Goal: Task Accomplishment & Management: Manage account settings

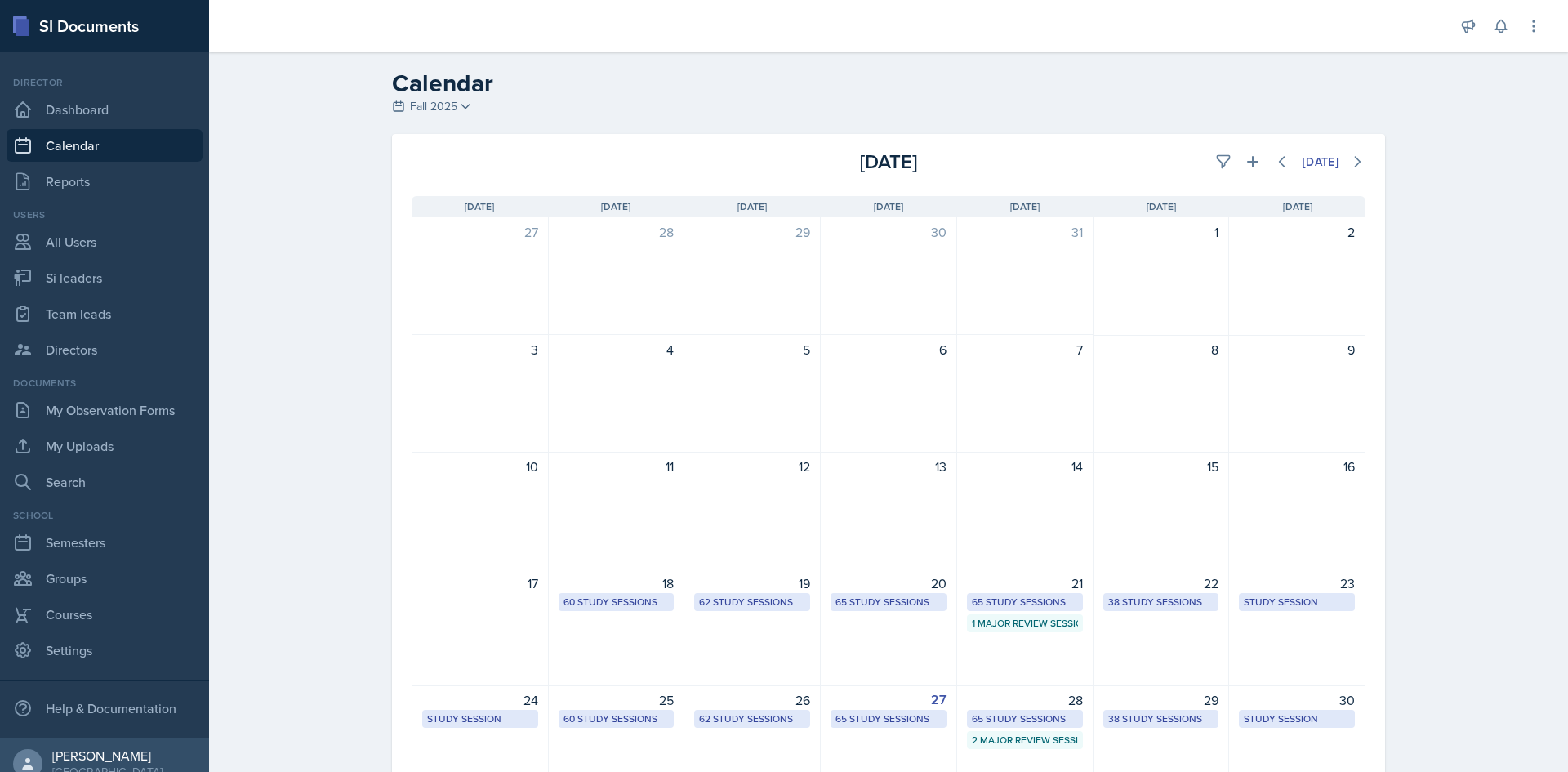
scroll to position [81, 0]
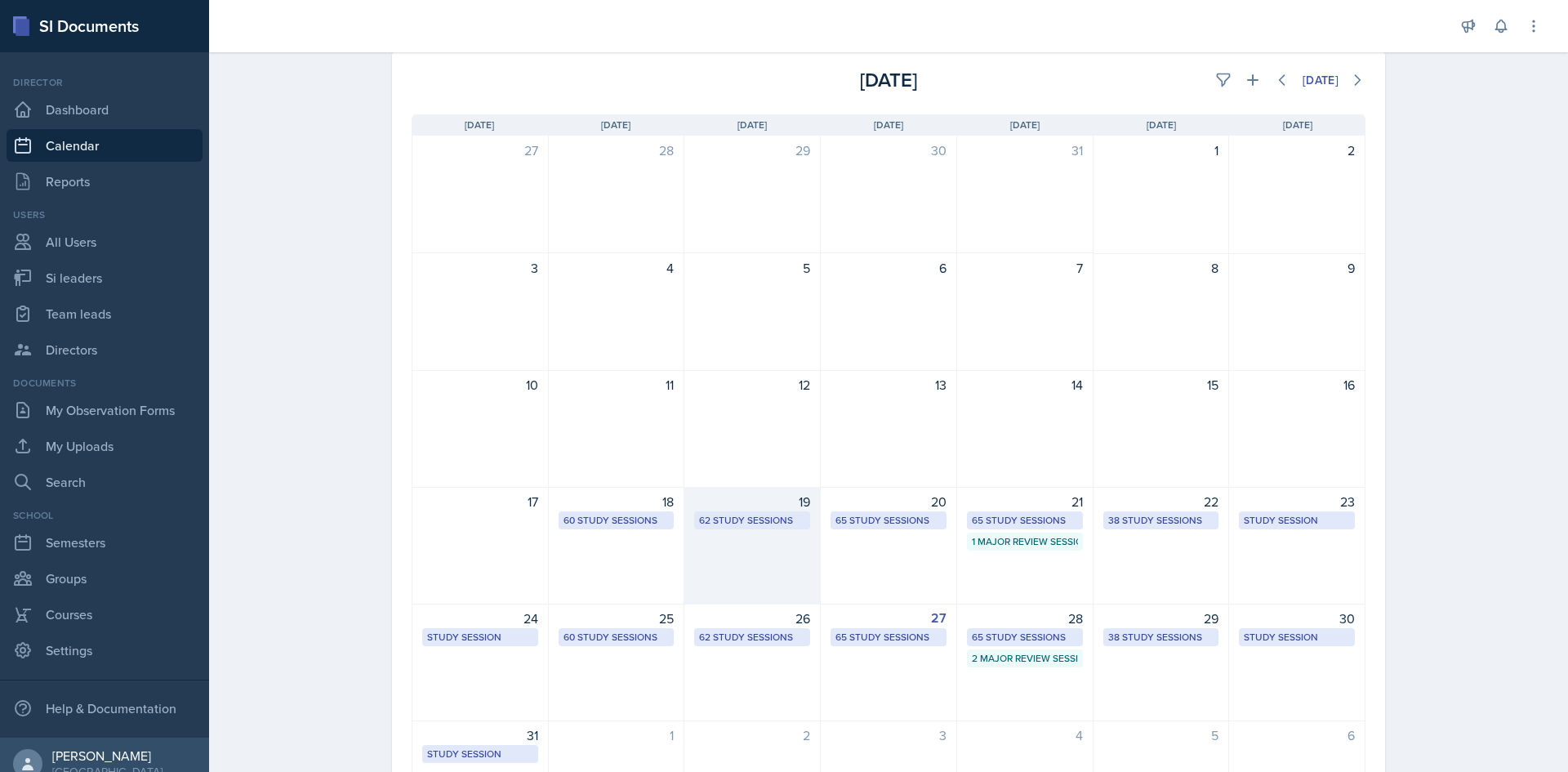
click at [780, 524] on div "62 Study Sessions" at bounding box center [752, 520] width 106 height 15
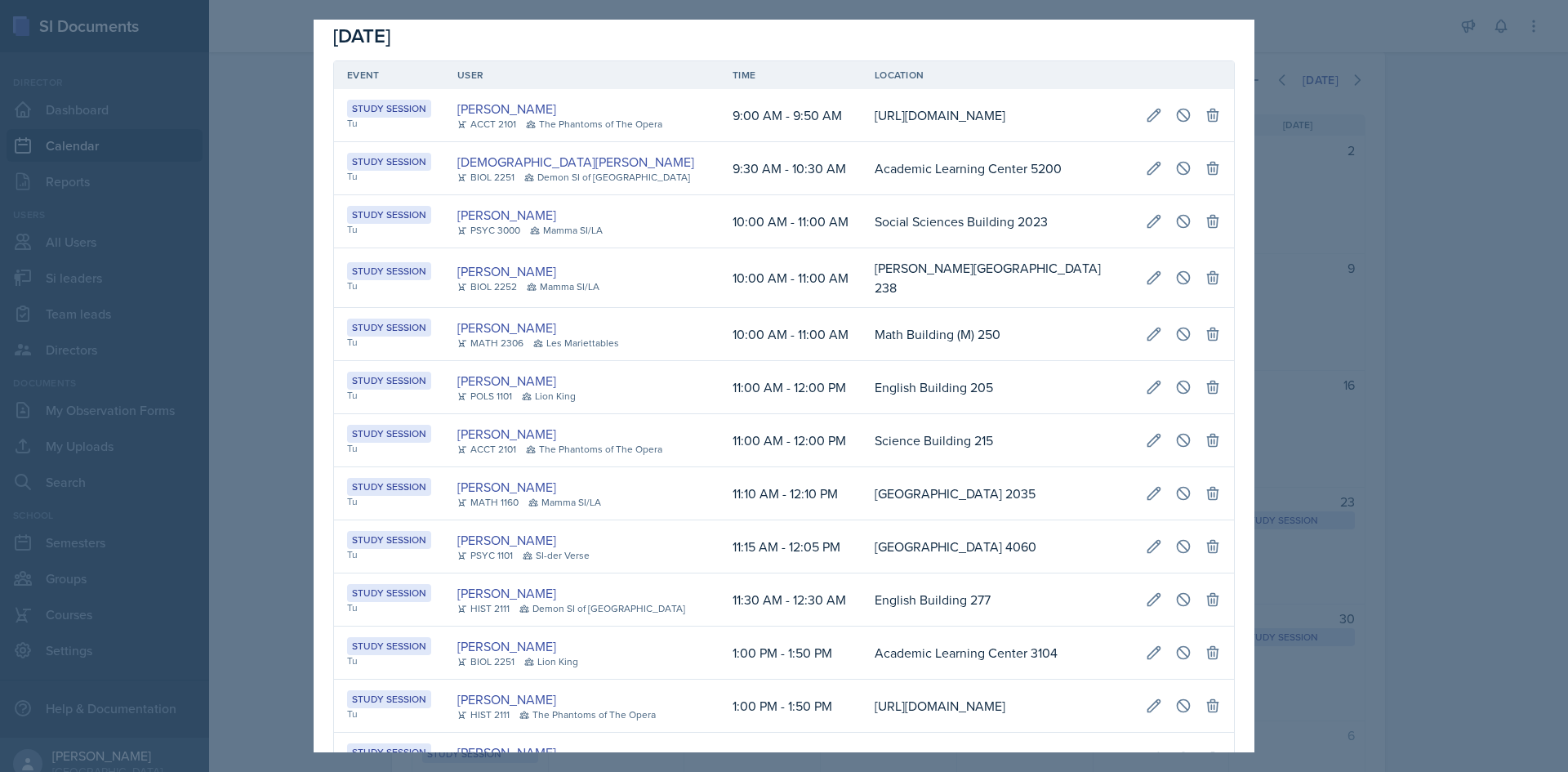
scroll to position [0, 0]
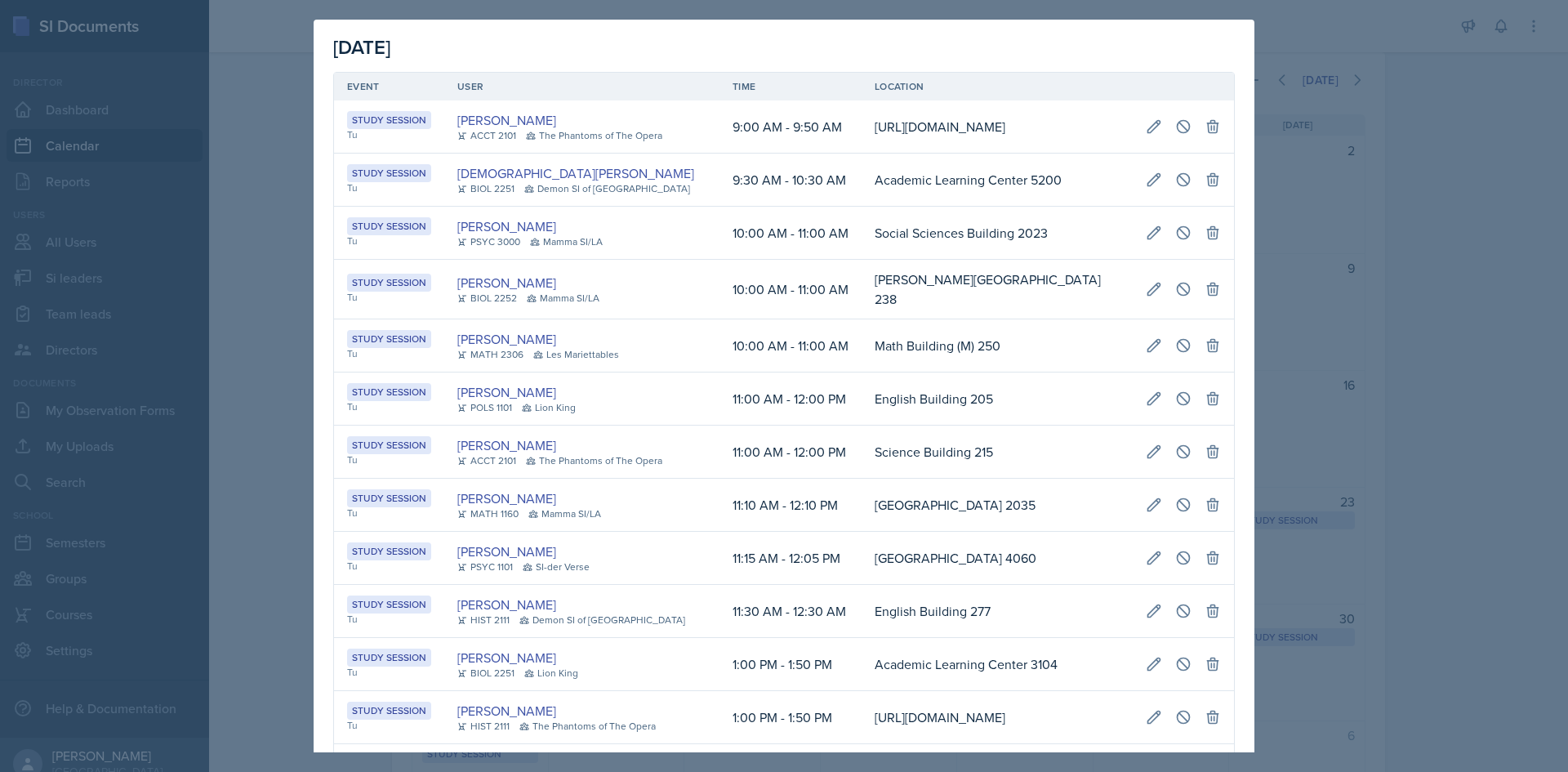
click at [263, 452] on div at bounding box center [784, 386] width 1568 height 772
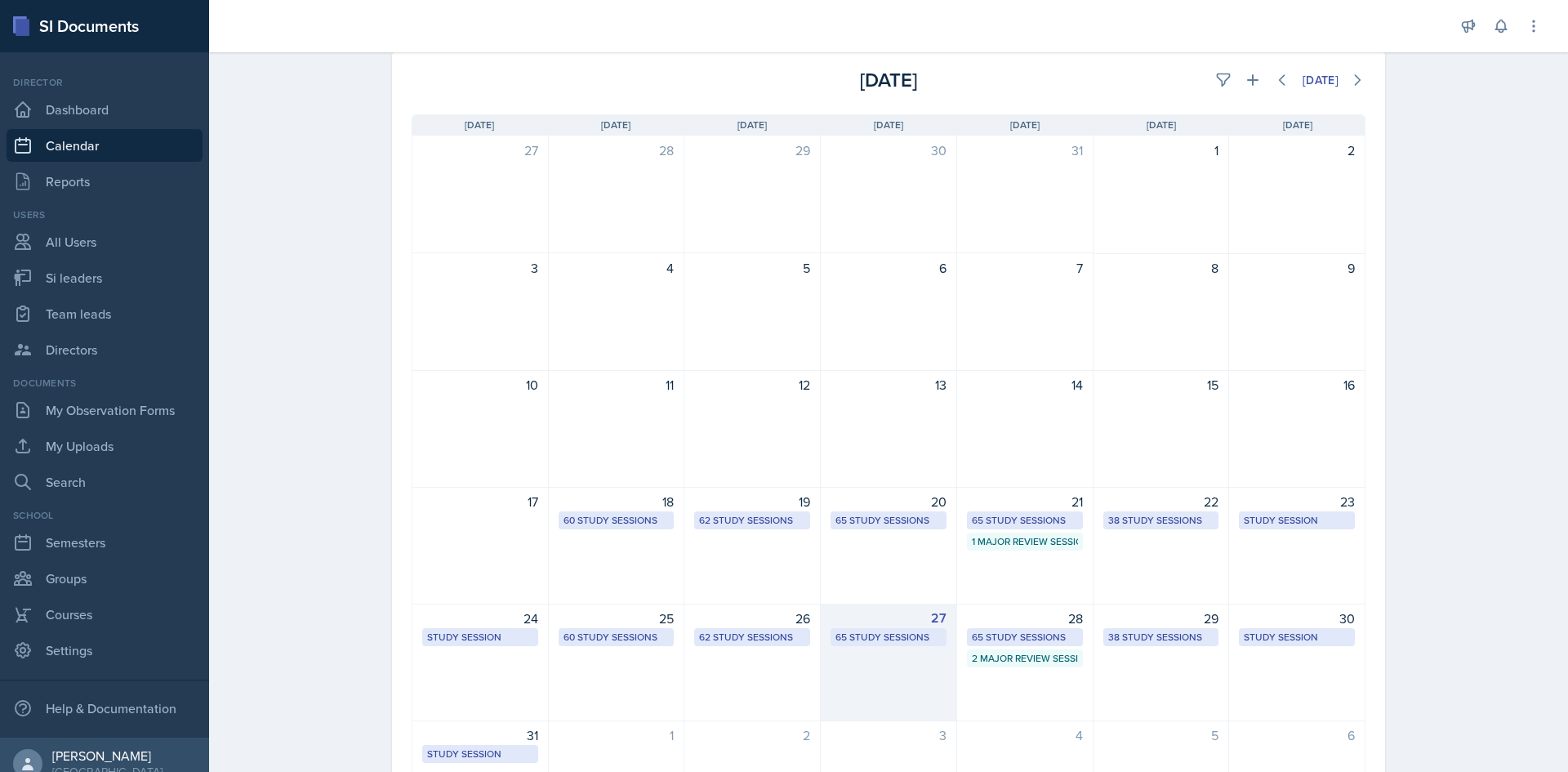
scroll to position [163, 0]
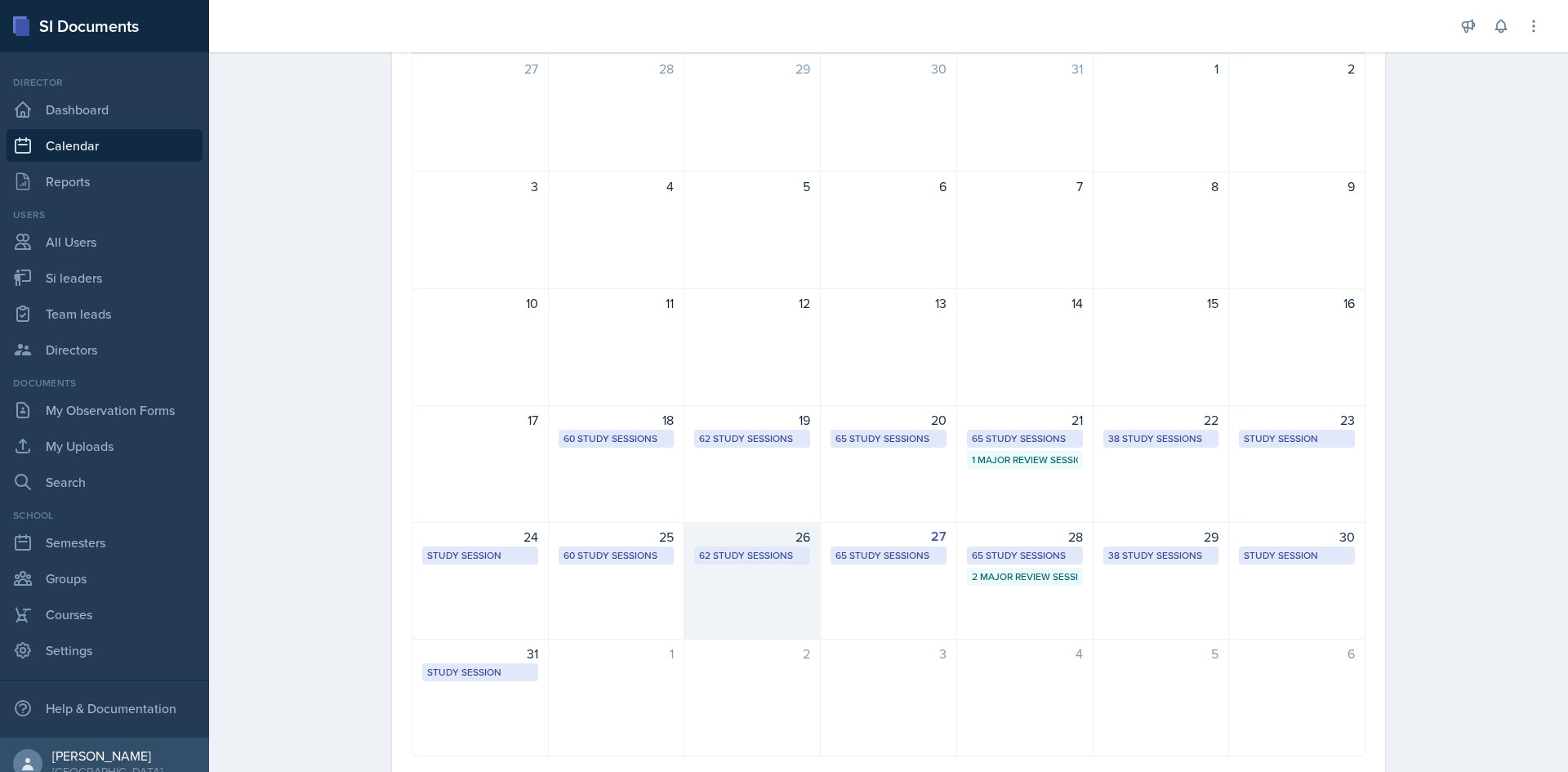
click at [714, 556] on div "62 Study Sessions" at bounding box center [752, 555] width 106 height 15
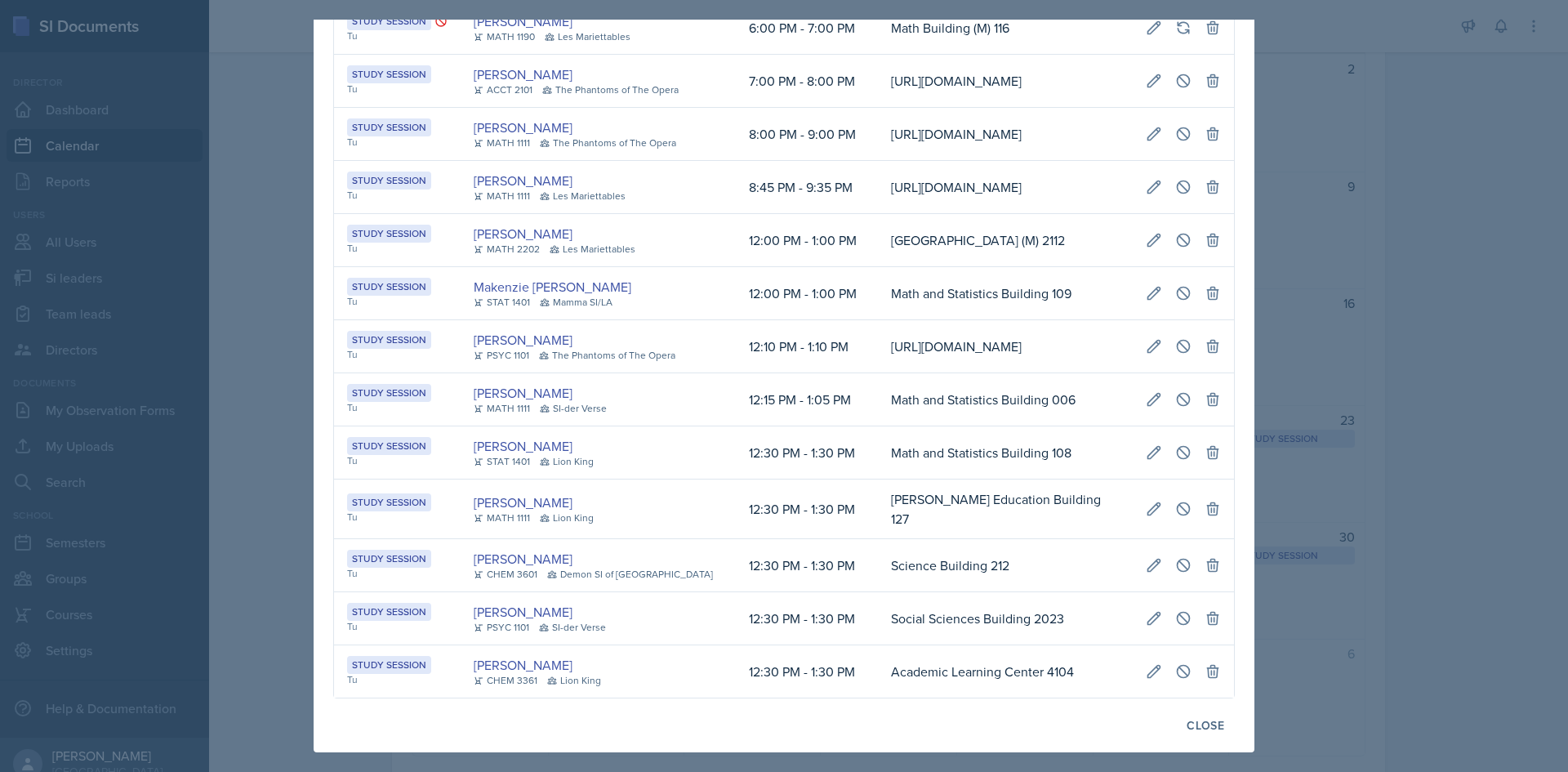
scroll to position [3266, 0]
click at [1567, 513] on div at bounding box center [784, 386] width 1568 height 772
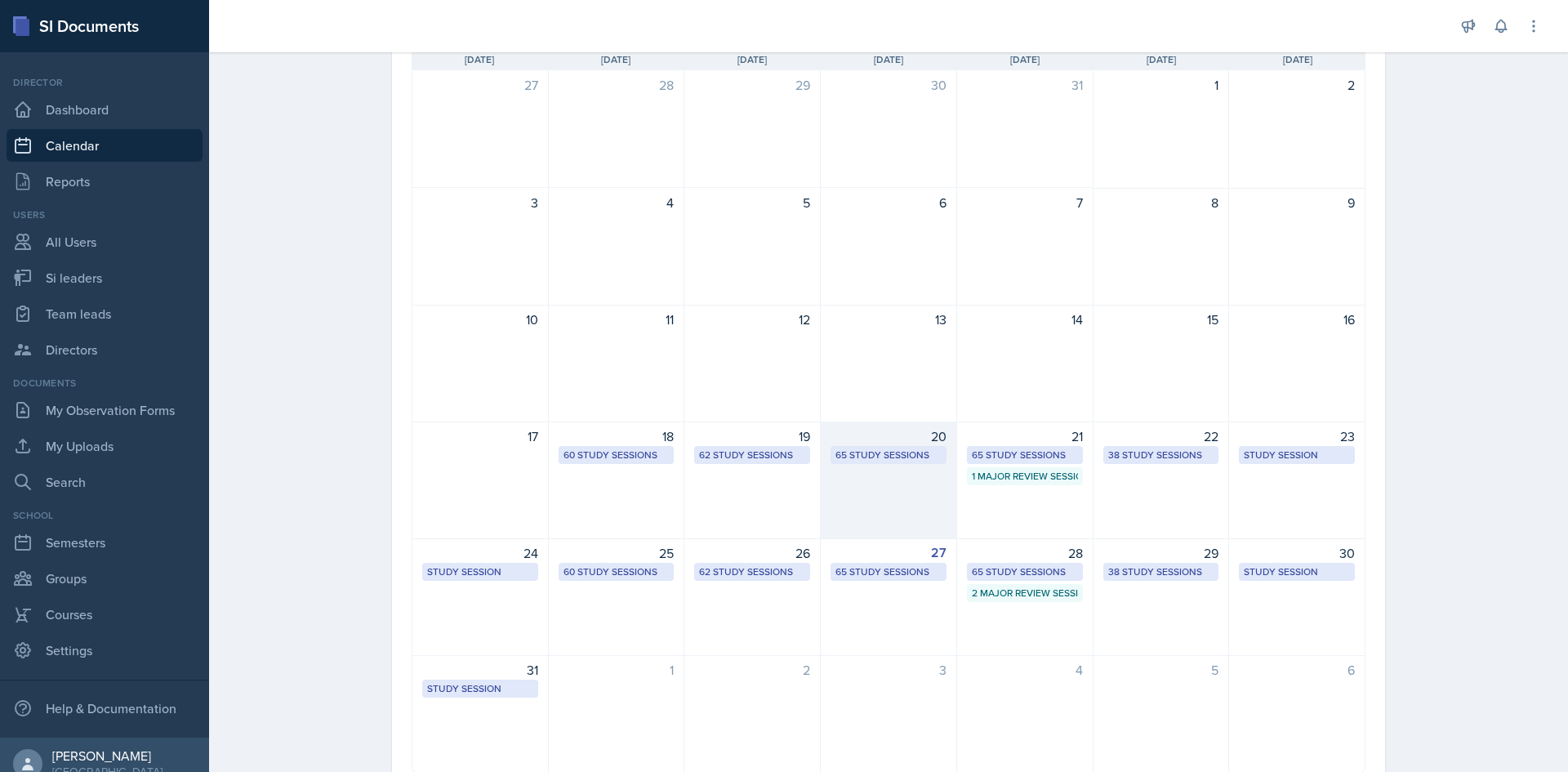
scroll to position [163, 0]
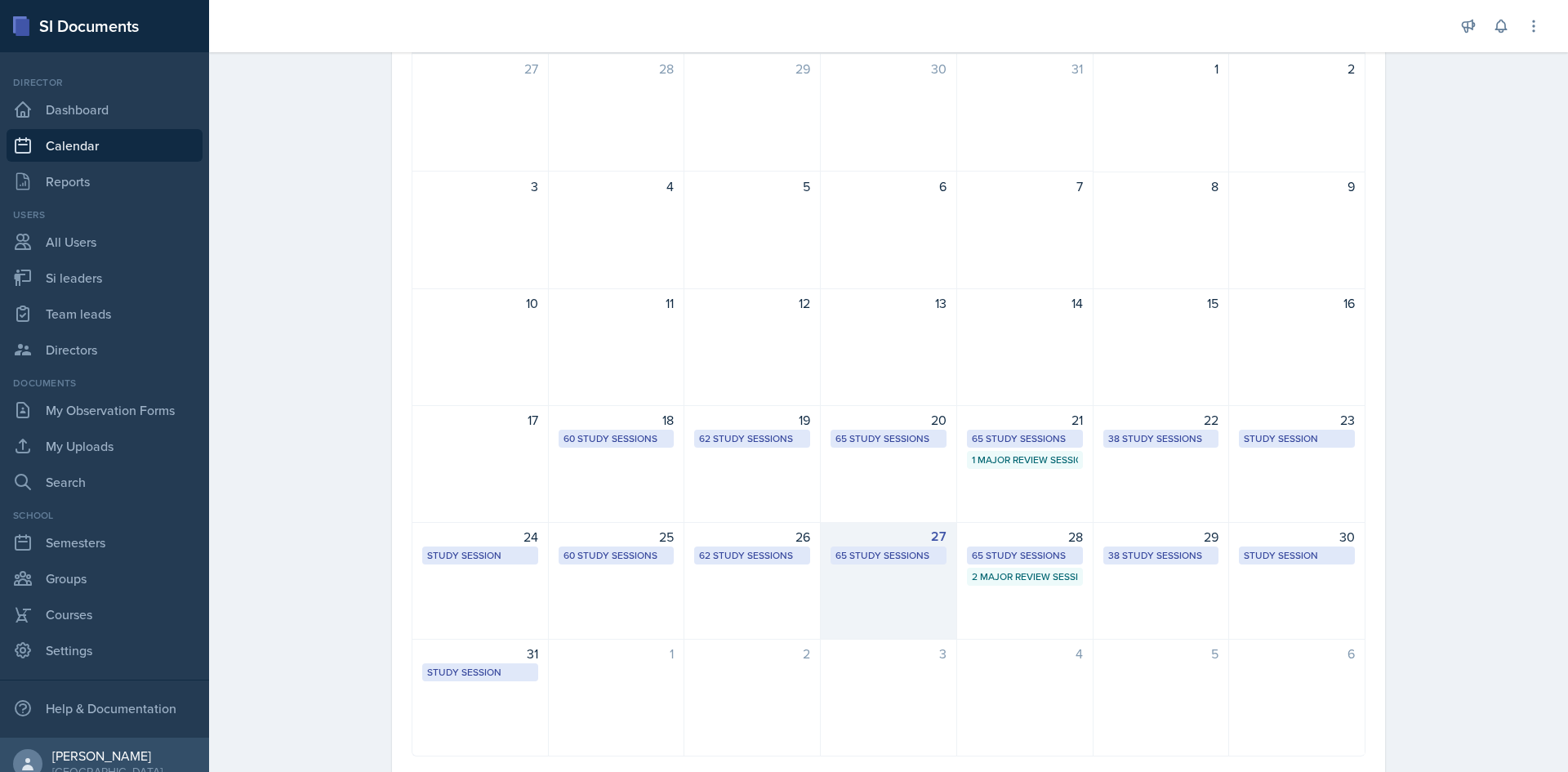
click at [899, 553] on div "65 Study Sessions" at bounding box center [888, 555] width 106 height 15
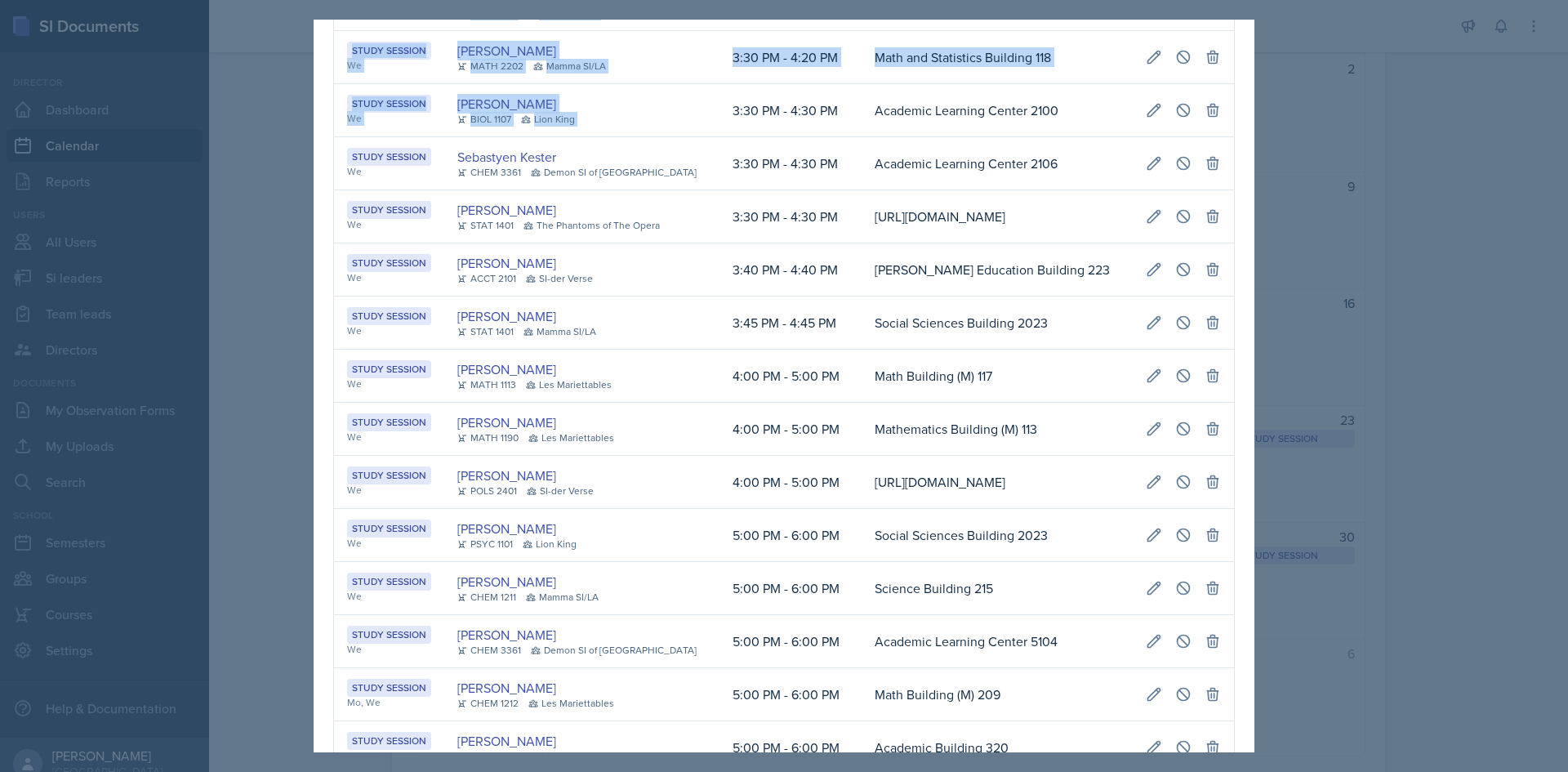
scroll to position [0, 329]
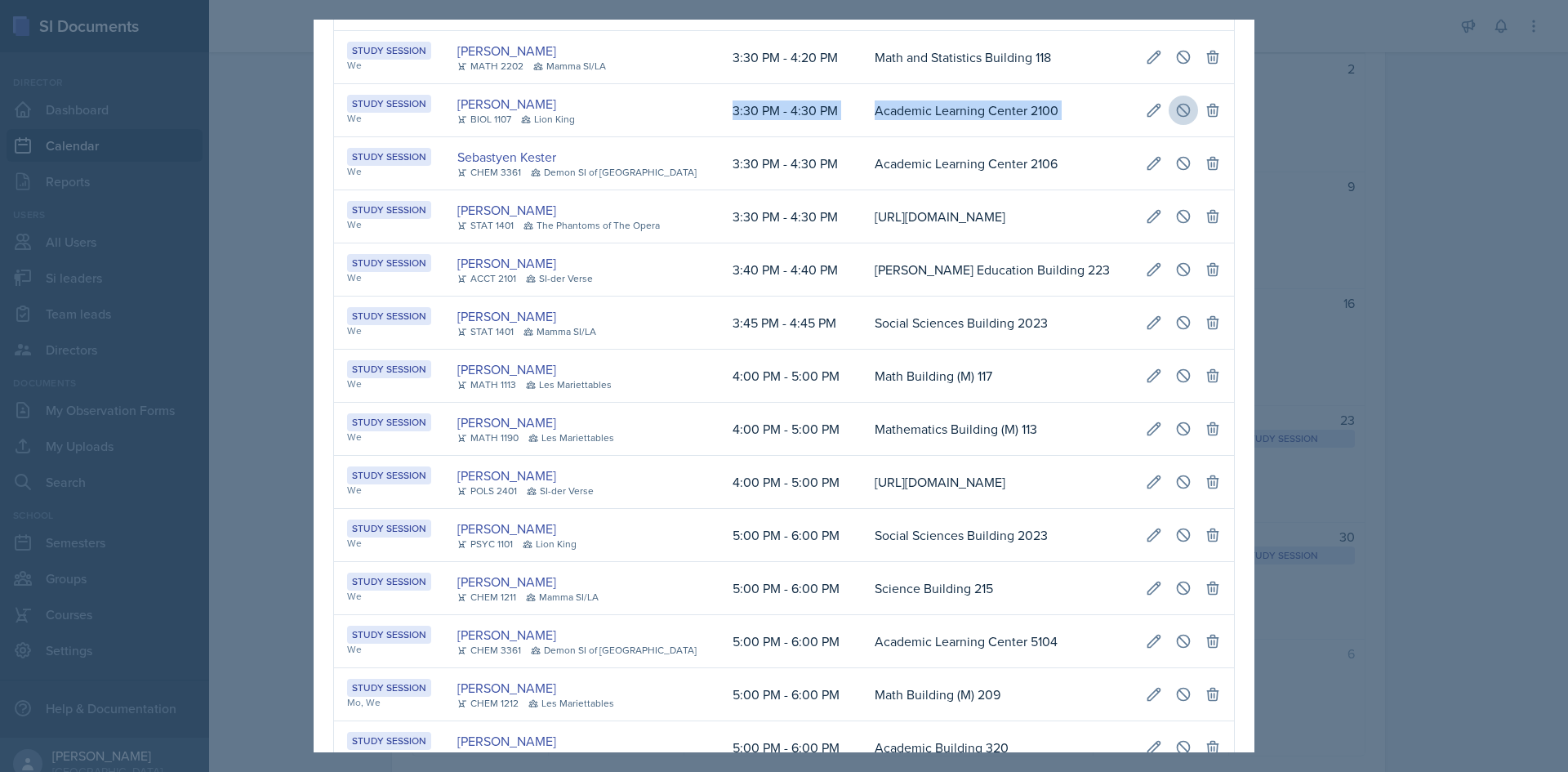
drag, startPoint x: 695, startPoint y: 213, endPoint x: 1159, endPoint y: 215, distance: 464.0
click at [1159, 138] on tr "Study Session We [PERSON_NAME] BIOL 1107 Lion King 3:30 PM - 4:30 PM [GEOGRAPHI…" at bounding box center [784, 110] width 899 height 53
click at [1146, 118] on icon at bounding box center [1154, 111] width 17 height 17
select select "3"
select select "30"
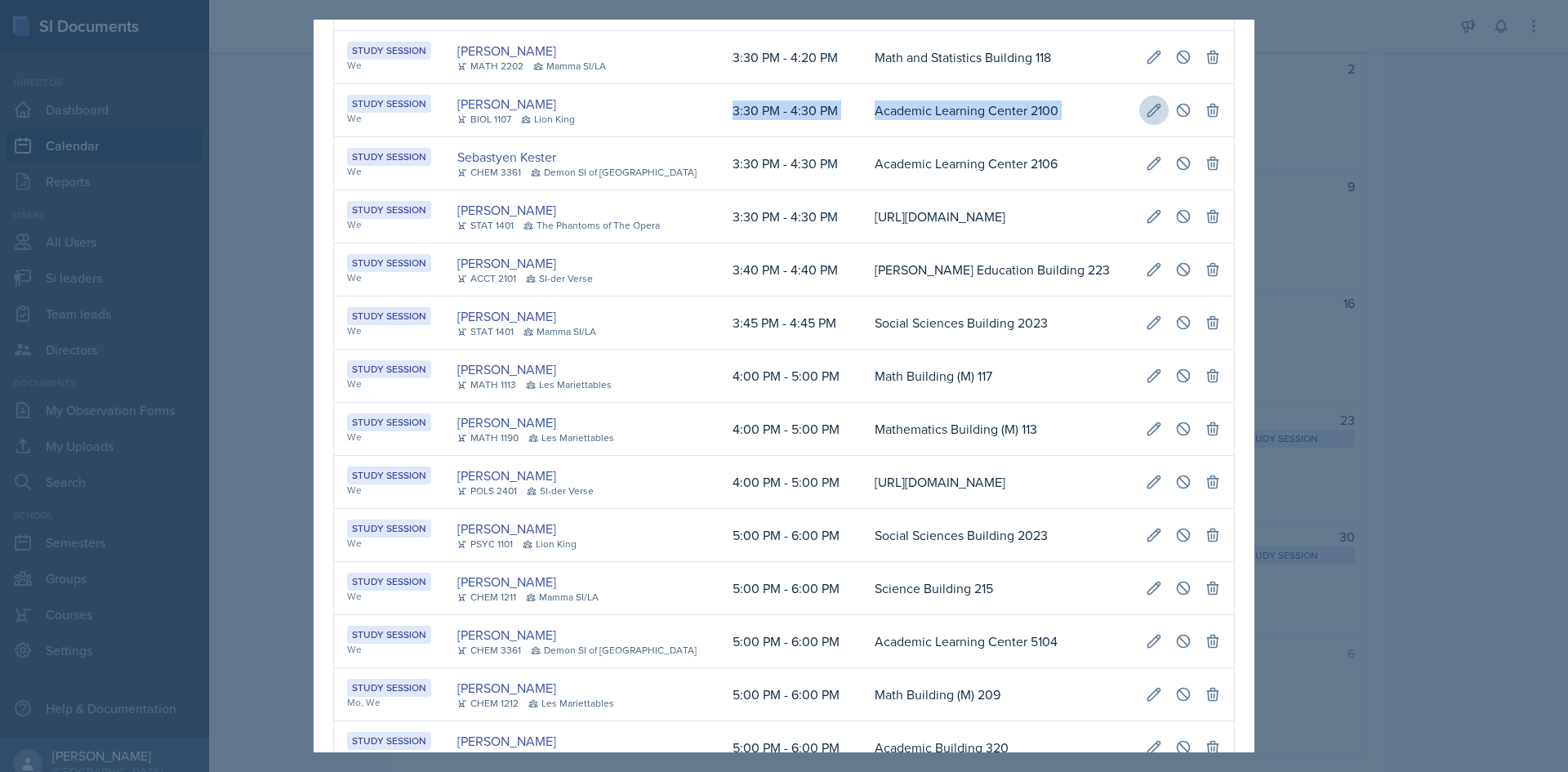
select select "PM"
select select "4"
select select "30"
select select "PM"
type input "Academic Learning Center 2100"
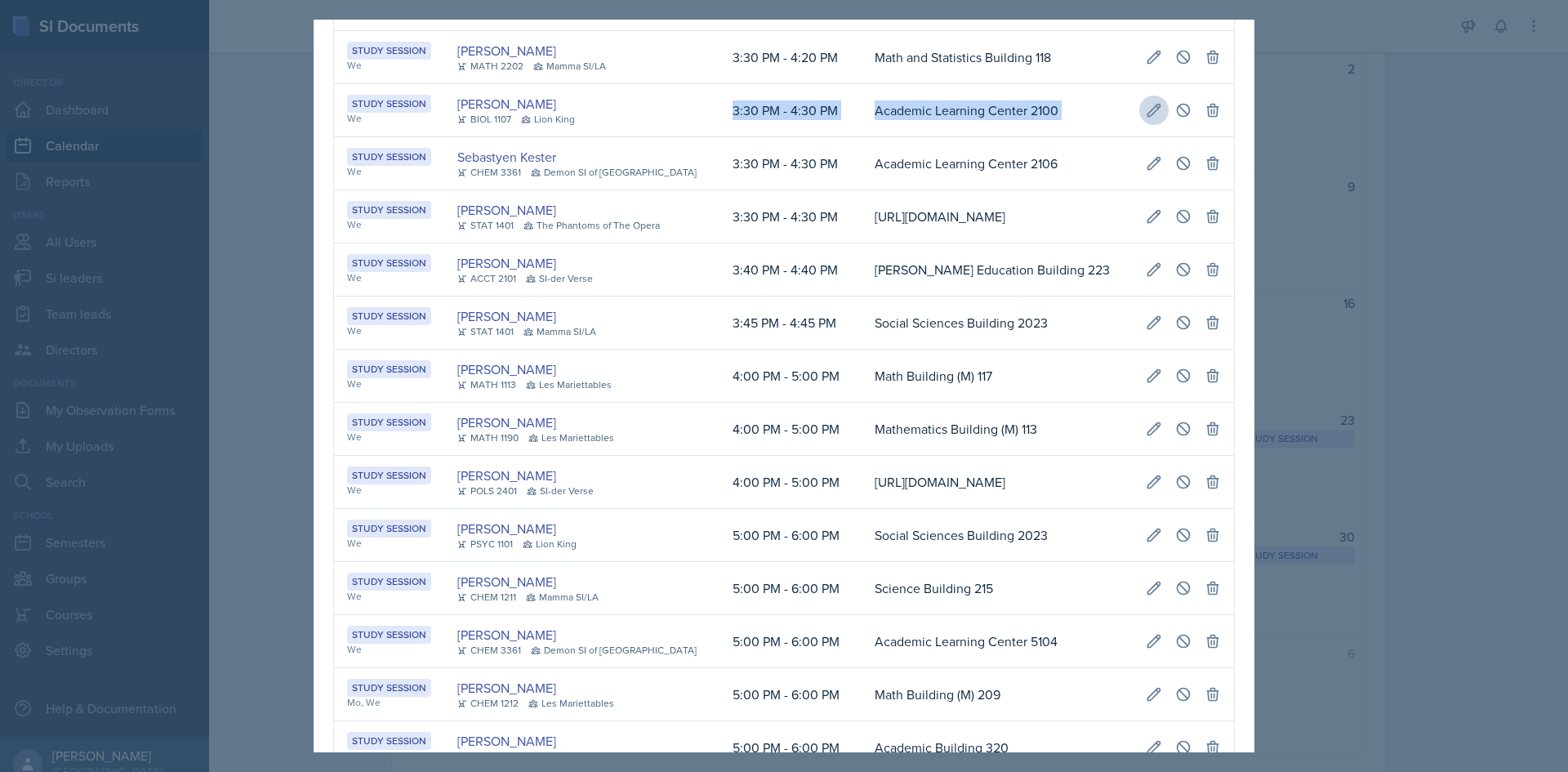
select select "d66089cd-5ee7-4f89-a345-f1bdd1643066"
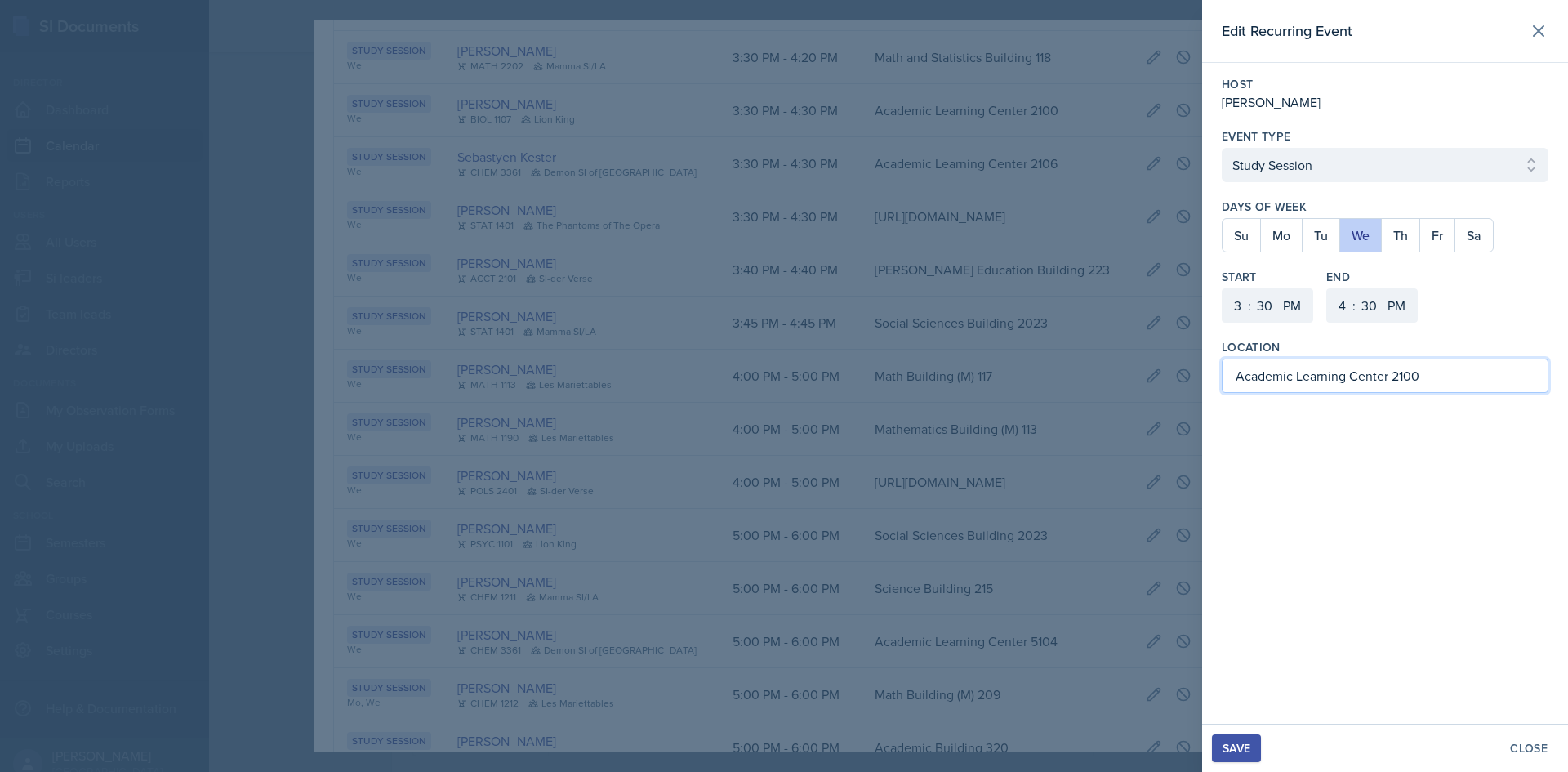
click at [1382, 370] on input "Academic Learning Center 2100" at bounding box center [1385, 375] width 327 height 34
drag, startPoint x: 1446, startPoint y: 377, endPoint x: 772, endPoint y: 360, distance: 674.2
click at [772, 360] on div "Edit Recurring Event Host [PERSON_NAME] Event Type Select Event Type Study Sess…" at bounding box center [784, 386] width 1568 height 772
type input "e"
type input "English Building 252"
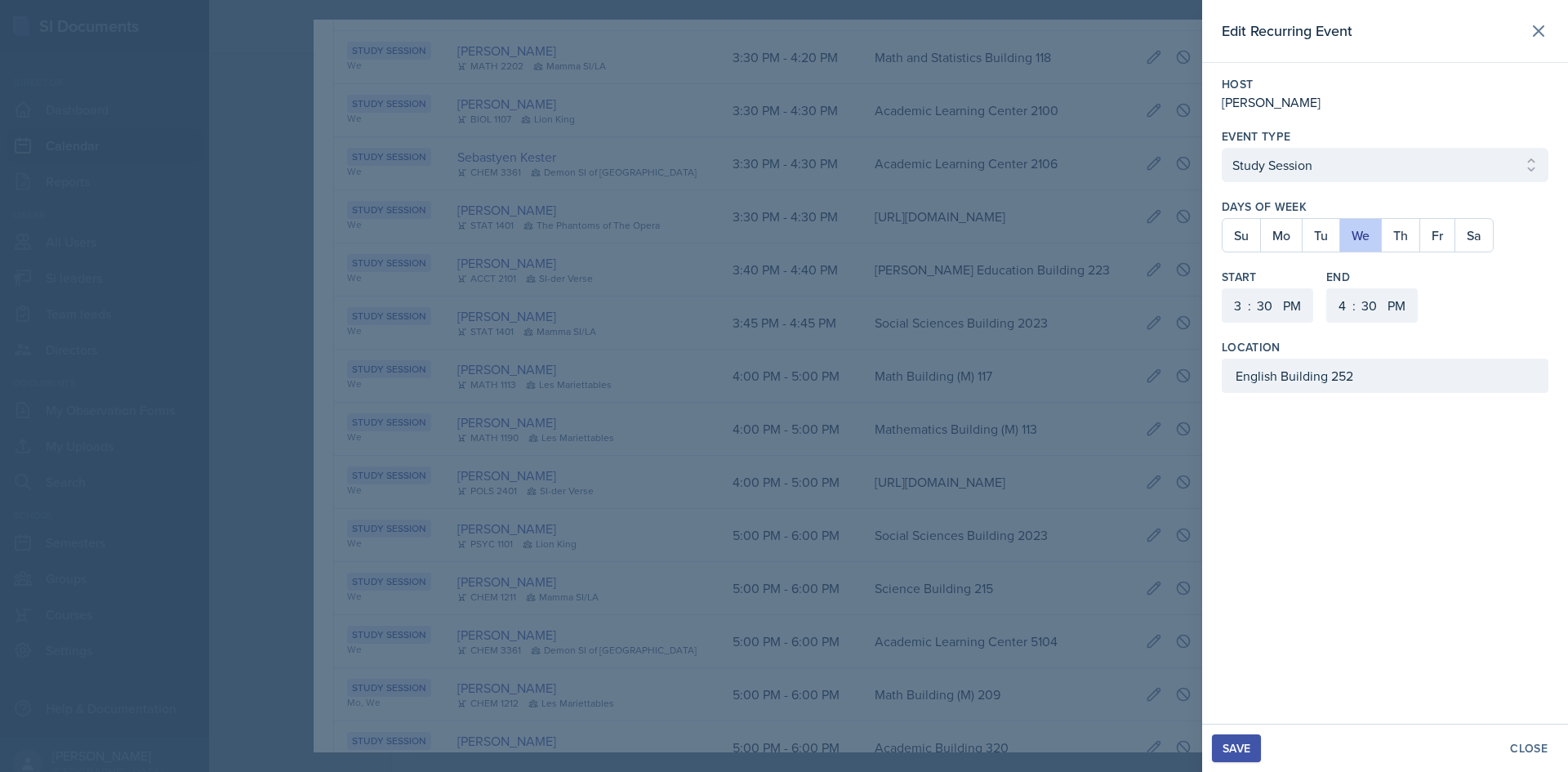
click at [1238, 754] on div "Save" at bounding box center [1236, 748] width 28 height 13
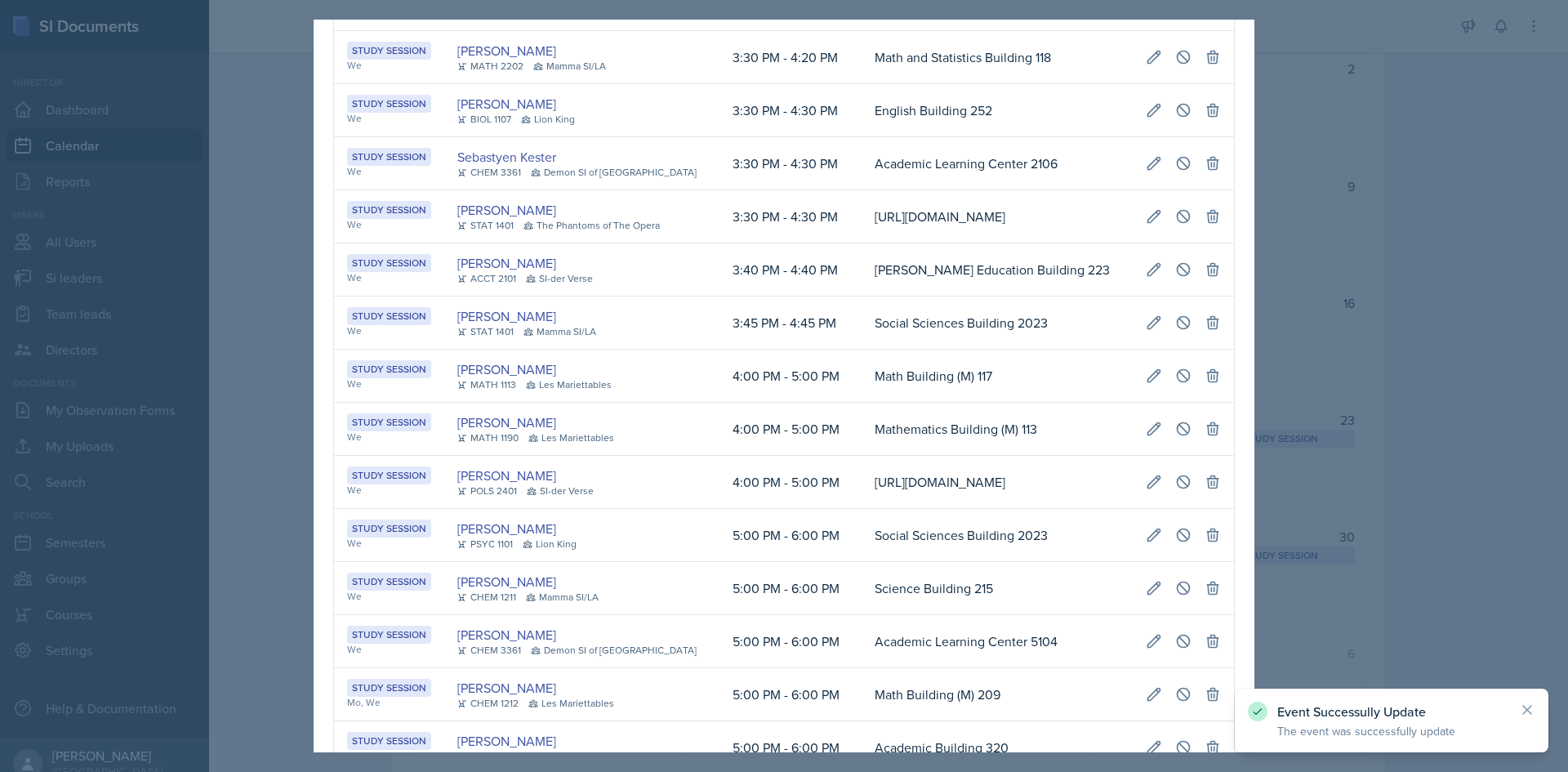
click at [1321, 578] on div at bounding box center [784, 386] width 1568 height 772
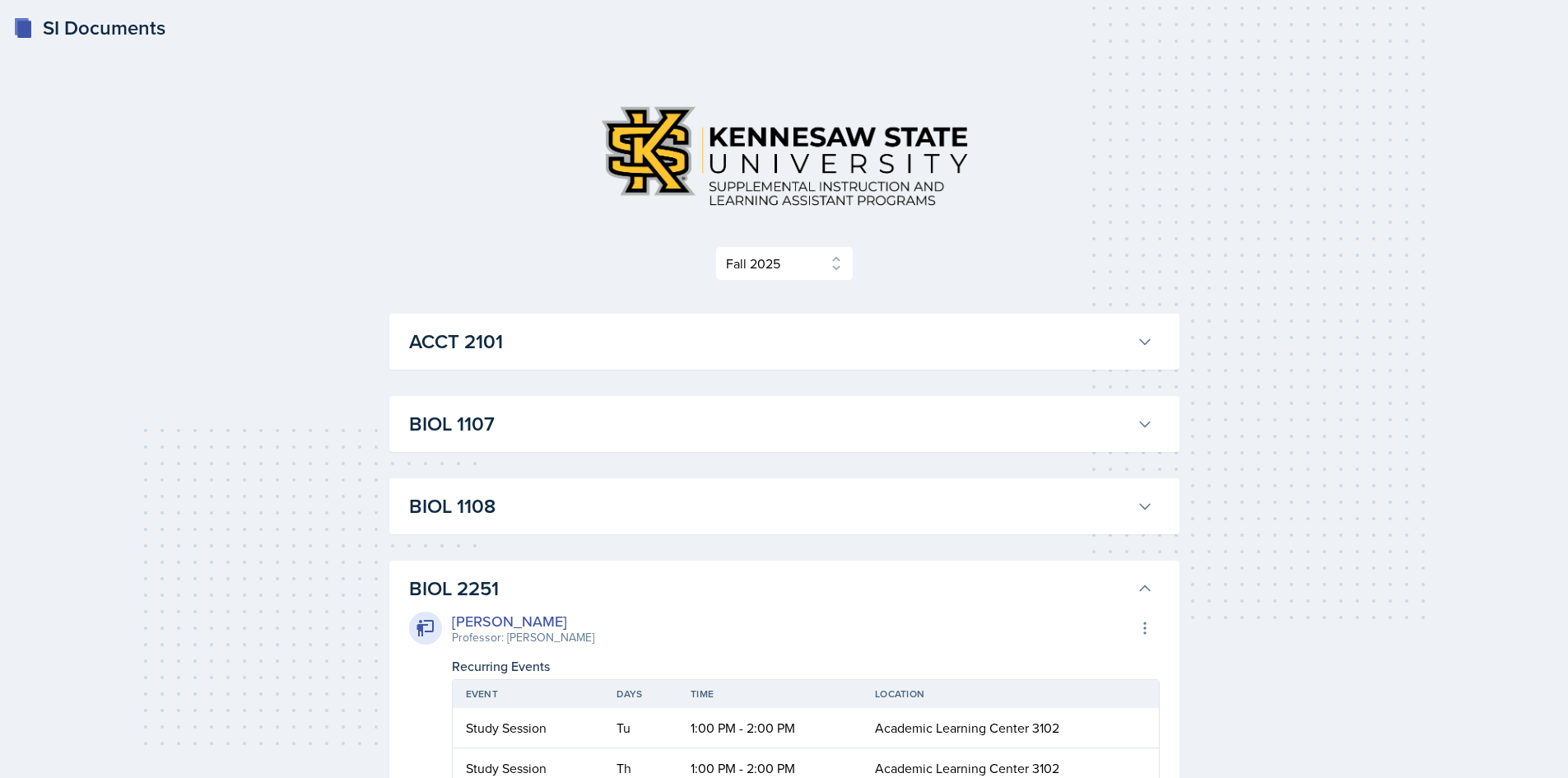
select select "2bed604d-1099-4043-b1bc-2365e8740244"
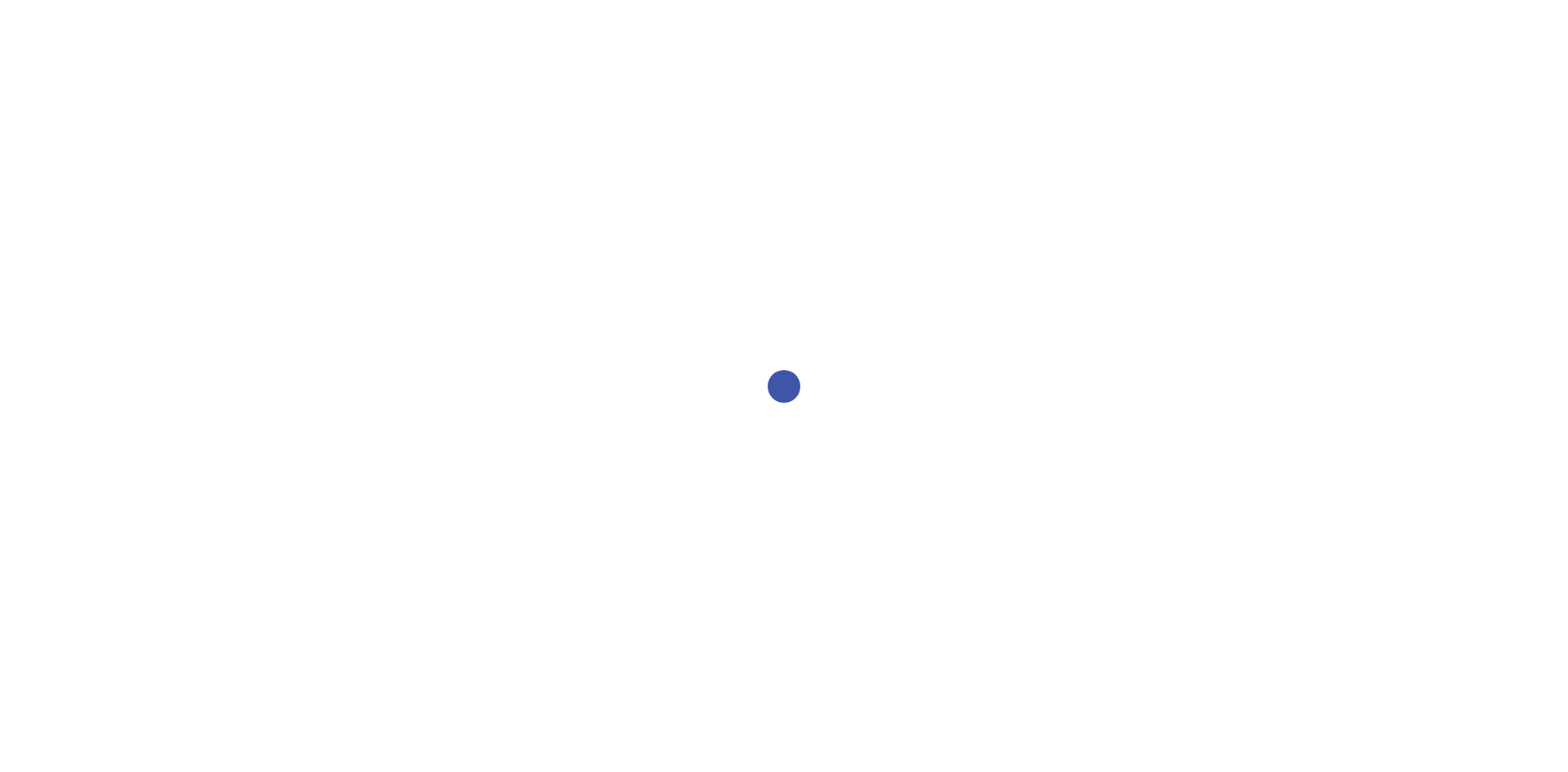
select select "2bed604d-1099-4043-b1bc-2365e8740244"
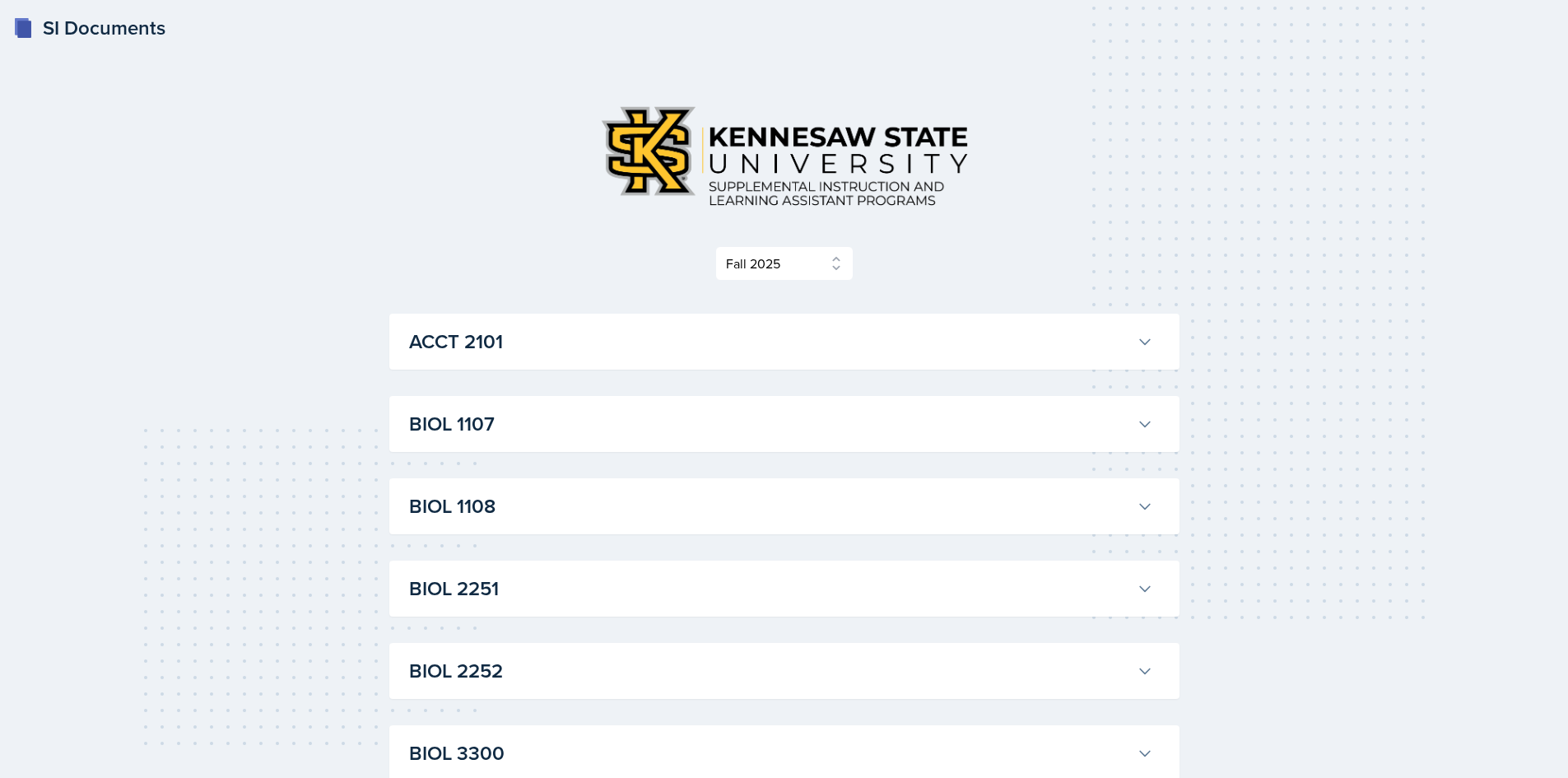
click at [510, 427] on h3 "BIOL 1107" at bounding box center [769, 423] width 722 height 30
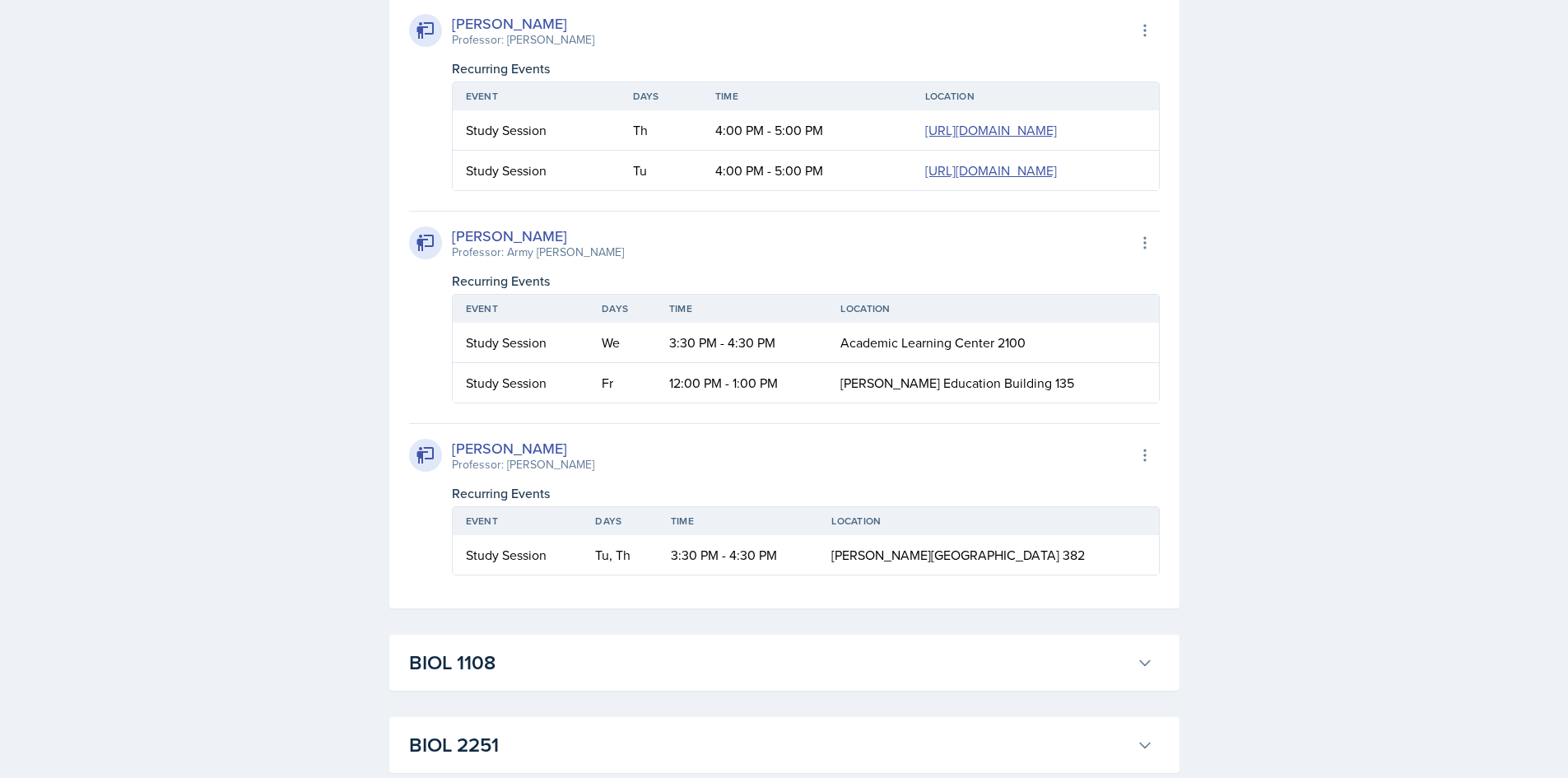
scroll to position [1399, 0]
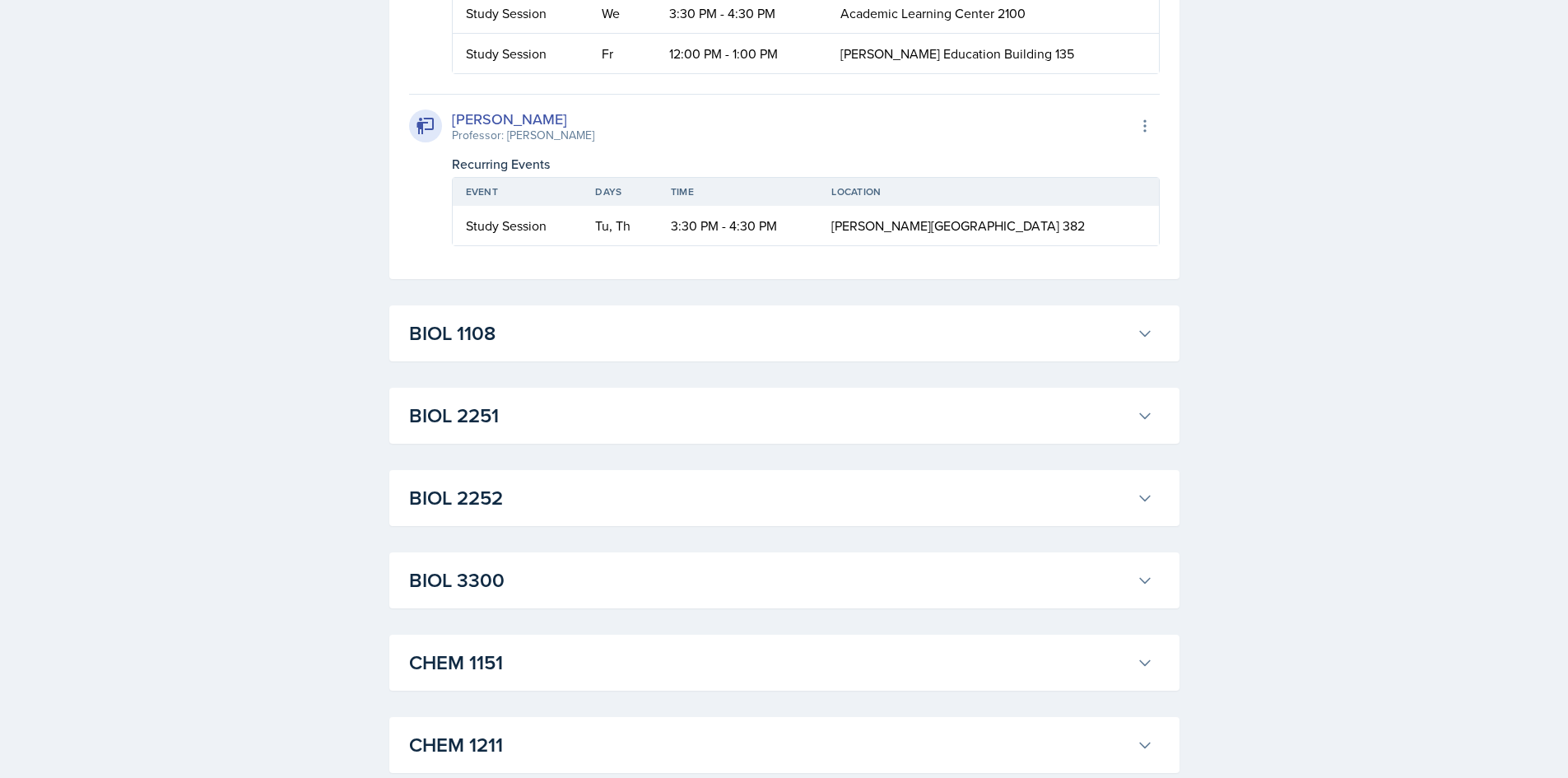
click at [1206, 451] on div "SI Documents Select Semester Fall 2025 Summer 2025 Spring 2025 Fall 2024 Summer…" at bounding box center [784, 686] width 1568 height 4169
